Goal: Task Accomplishment & Management: Manage account settings

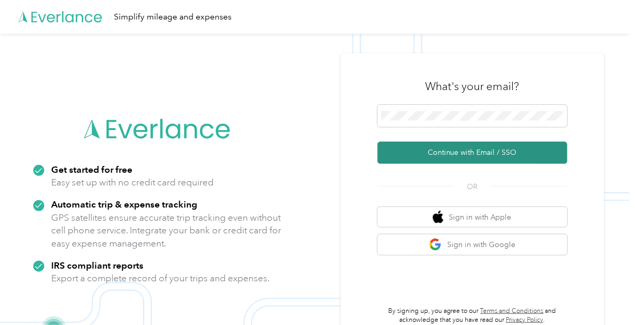
click at [467, 164] on button "Continue with Email / SSO" at bounding box center [473, 153] width 190 height 22
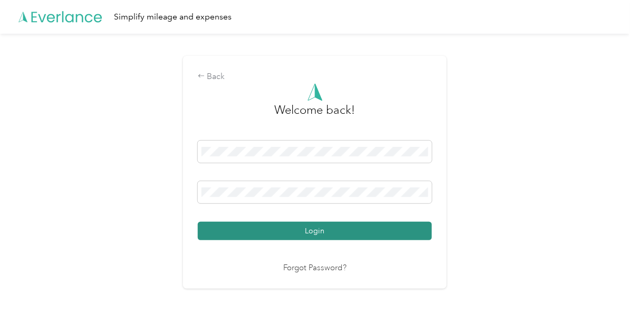
click at [318, 240] on button "Login" at bounding box center [315, 231] width 234 height 18
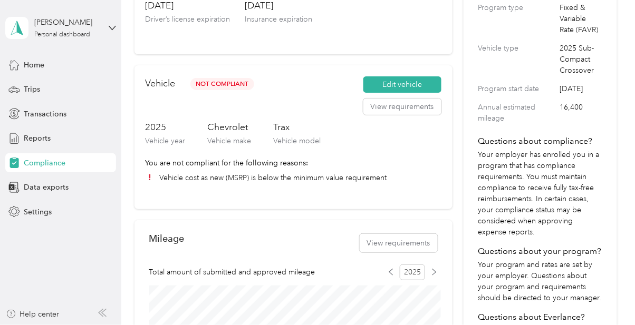
scroll to position [165, 0]
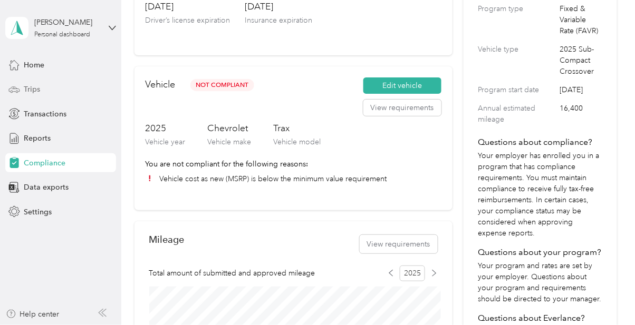
click at [31, 91] on span "Trips" at bounding box center [32, 89] width 16 height 11
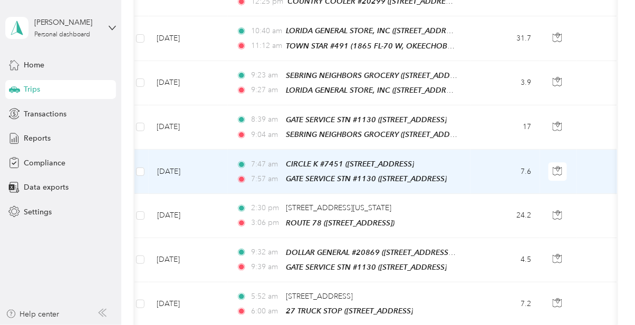
scroll to position [738, 0]
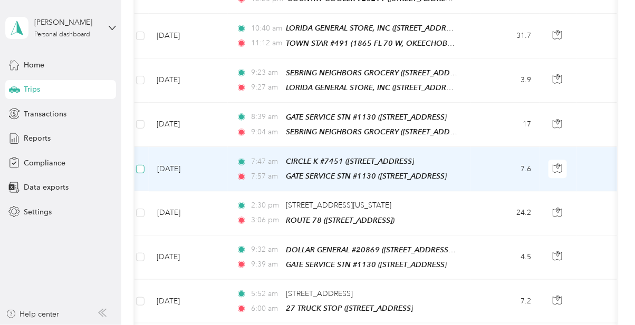
click at [137, 163] on label at bounding box center [140, 169] width 8 height 12
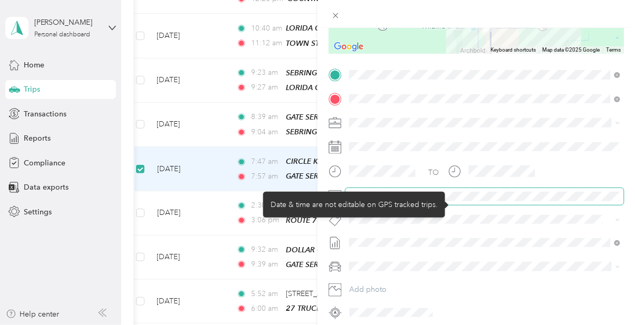
scroll to position [34, 0]
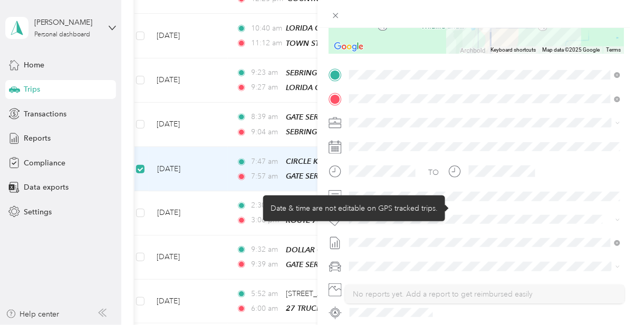
click at [535, 133] on div "TO Add photo" at bounding box center [476, 193] width 295 height 255
click at [139, 122] on div "Trip details Save This trip cannot be edited because it is either under review,…" at bounding box center [317, 162] width 635 height 325
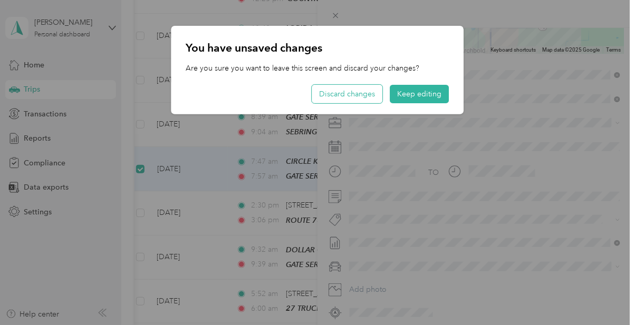
click at [355, 95] on button "Discard changes" at bounding box center [347, 94] width 71 height 18
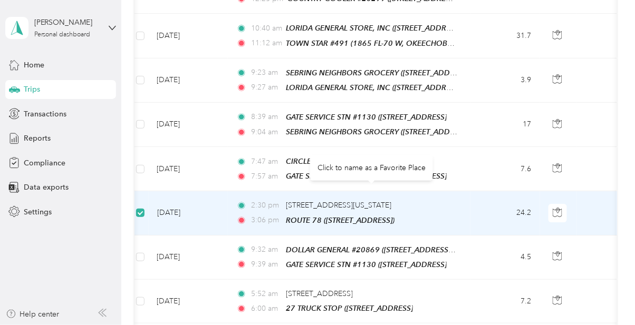
click at [176, 191] on td "[DATE]" at bounding box center [188, 213] width 79 height 44
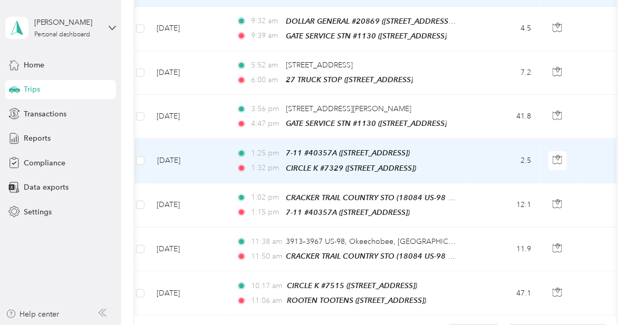
scroll to position [967, 0]
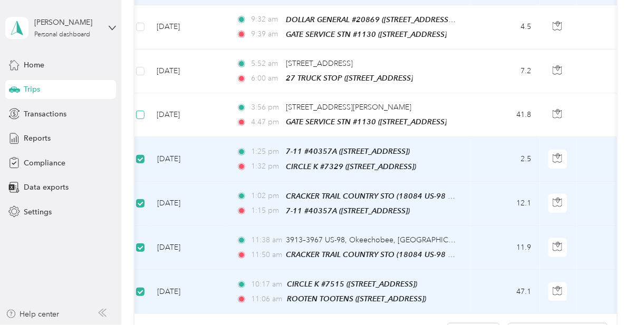
click at [142, 109] on label at bounding box center [140, 115] width 8 height 12
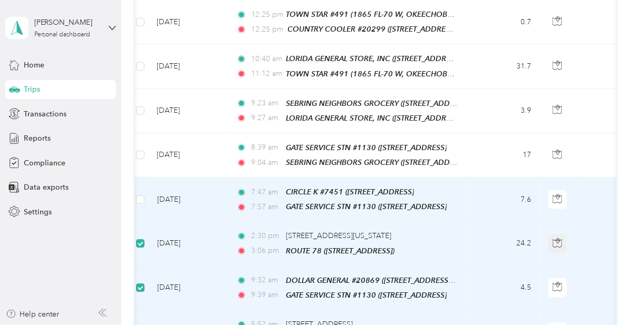
scroll to position [708, 0]
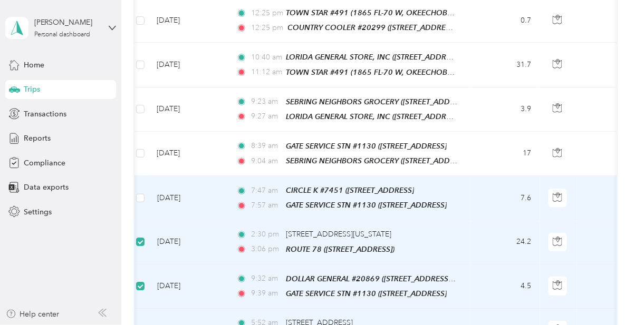
click at [320, 244] on div "ROUTE 78 ([STREET_ADDRESS])" at bounding box center [340, 250] width 109 height 12
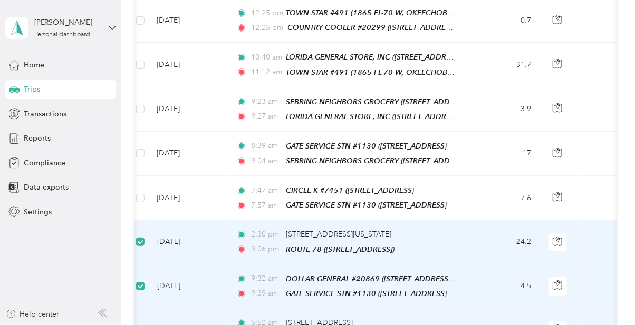
click at [346, 229] on div "2:30 pm [STREET_ADDRESS][US_STATE] 3:06 pm ROUTE 78 ([STREET_ADDRESS])" at bounding box center [346, 242] width 221 height 26
click at [373, 245] on span "ROUTE 78 ([STREET_ADDRESS])" at bounding box center [340, 249] width 109 height 8
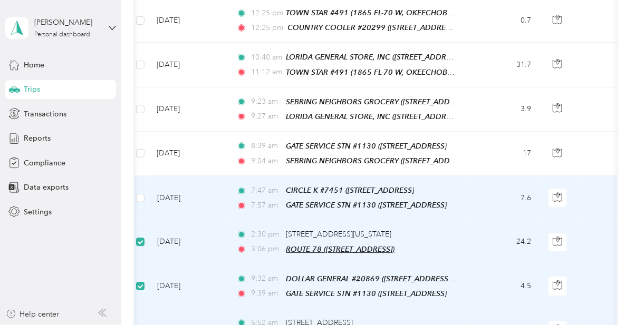
click at [387, 245] on span "ROUTE 78 ([STREET_ADDRESS])" at bounding box center [340, 249] width 109 height 8
click at [373, 245] on span "ROUTE 78 ([STREET_ADDRESS])" at bounding box center [340, 249] width 109 height 8
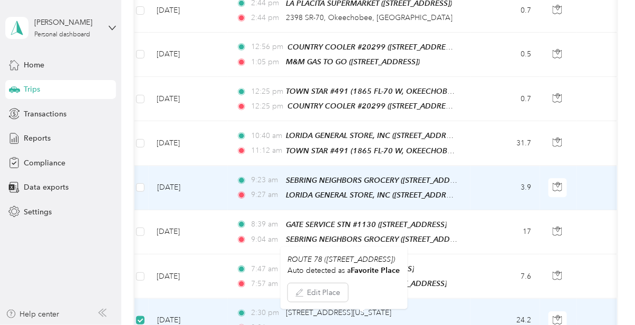
scroll to position [636, 0]
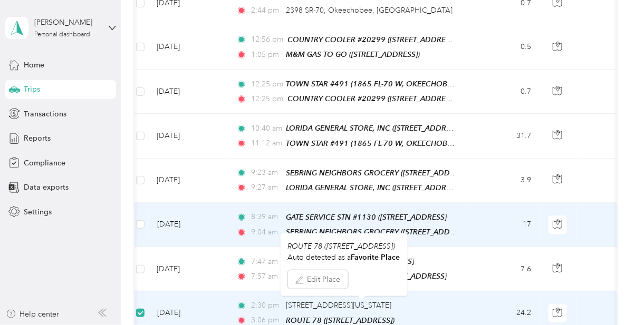
click at [629, 238] on div "Trips New trip 348.1 mi Work 0 mi Personal 0 mi Unclassified $66.10 Value Class…" at bounding box center [375, 70] width 508 height 1413
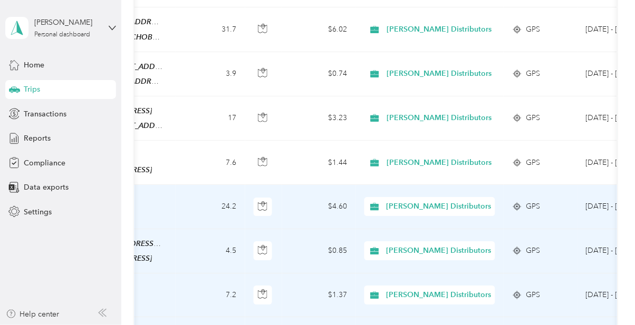
scroll to position [0, 298]
click at [559, 274] on td "GPS" at bounding box center [540, 296] width 74 height 44
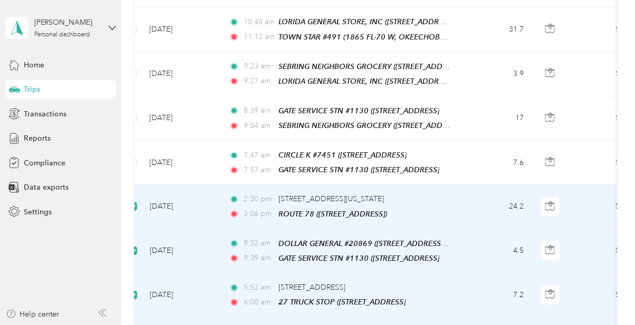
scroll to position [0, 0]
